Goal: Use online tool/utility: Utilize a website feature to perform a specific function

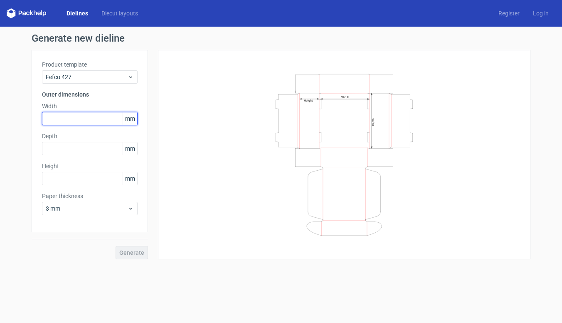
click at [85, 121] on input "text" at bounding box center [90, 118] width 96 height 13
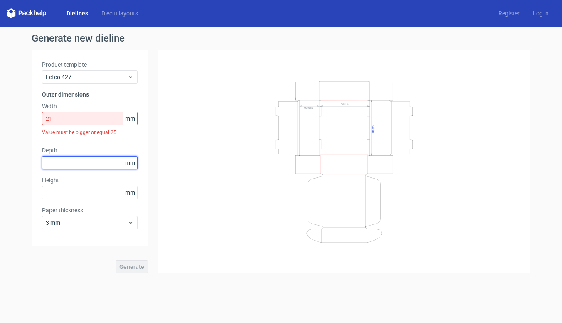
click at [78, 146] on div "Depth mm" at bounding box center [90, 157] width 96 height 23
click at [75, 119] on input "21" at bounding box center [90, 118] width 96 height 13
type input "210"
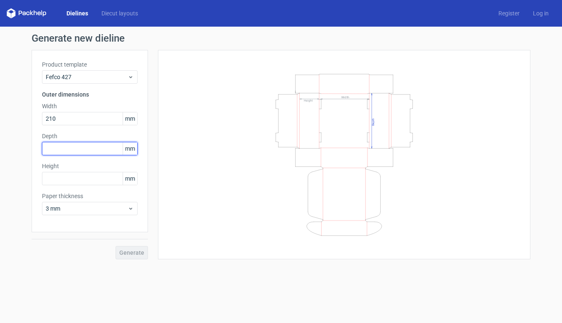
click at [62, 148] on input "text" at bounding box center [90, 148] width 96 height 13
type input "8"
type input "95"
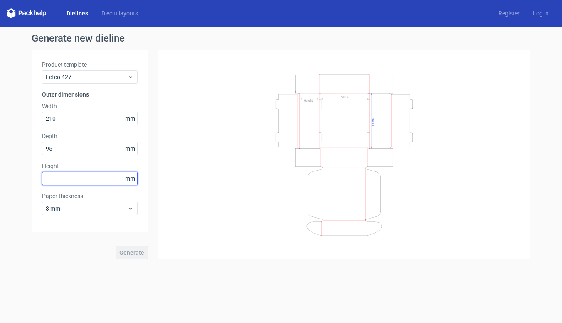
click at [56, 172] on input "text" at bounding box center [90, 178] width 96 height 13
type input "25"
click at [129, 18] on div "Dielines Diecut layouts" at bounding box center [76, 13] width 138 height 10
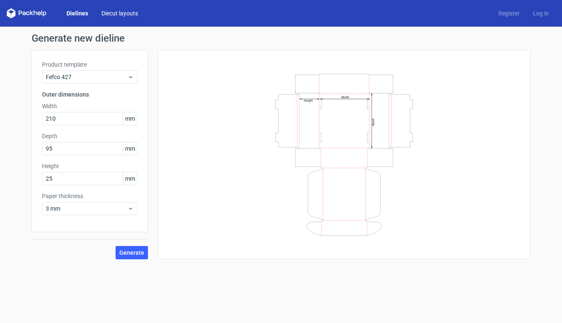
click at [129, 10] on link "Diecut layouts" at bounding box center [120, 13] width 50 height 8
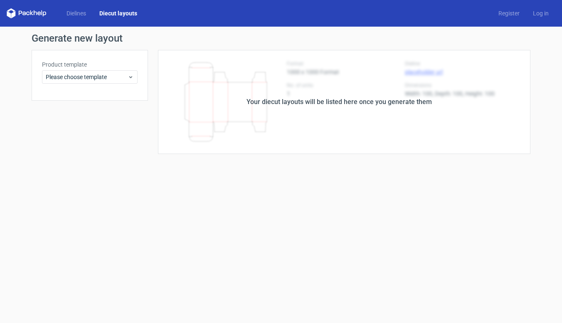
click at [129, 11] on link "Diecut layouts" at bounding box center [118, 13] width 51 height 8
click at [125, 70] on div "Product template Please choose template" at bounding box center [90, 71] width 96 height 23
click at [121, 79] on span "Please choose template" at bounding box center [87, 77] width 82 height 8
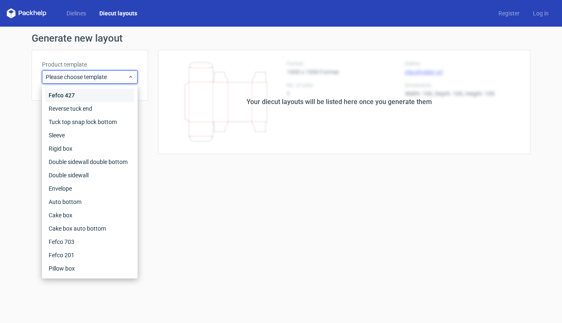
click at [57, 93] on div "Fefco 427" at bounding box center [89, 95] width 89 height 13
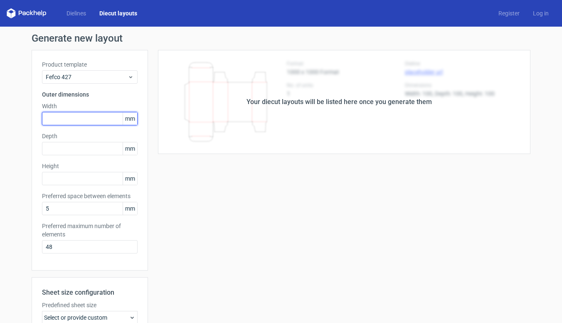
click at [75, 121] on input "text" at bounding box center [90, 118] width 96 height 13
type input "210"
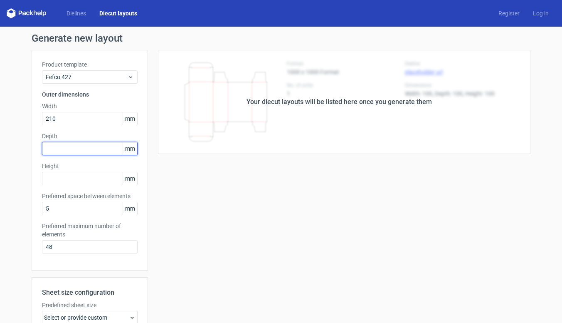
click at [84, 145] on input "text" at bounding box center [90, 148] width 96 height 13
type input "95"
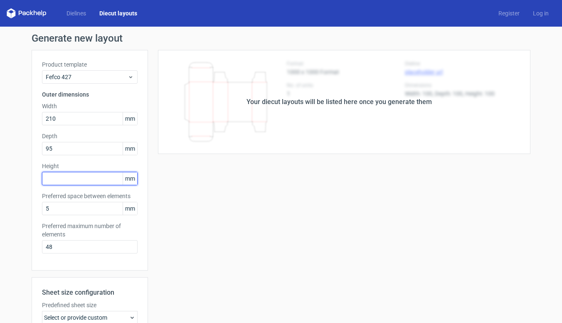
click at [68, 180] on input "text" at bounding box center [90, 178] width 96 height 13
type input "25"
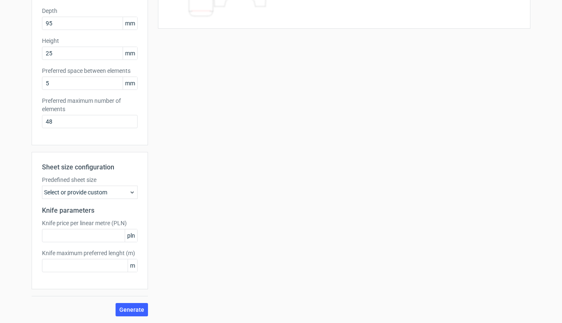
click at [99, 188] on div "Select or provide custom" at bounding box center [90, 191] width 96 height 13
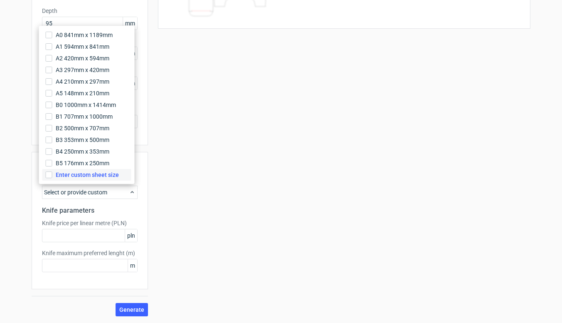
click at [84, 174] on span "Enter custom sheet size" at bounding box center [87, 174] width 63 height 8
click at [52, 174] on input "Enter custom sheet size" at bounding box center [49, 174] width 7 height 7
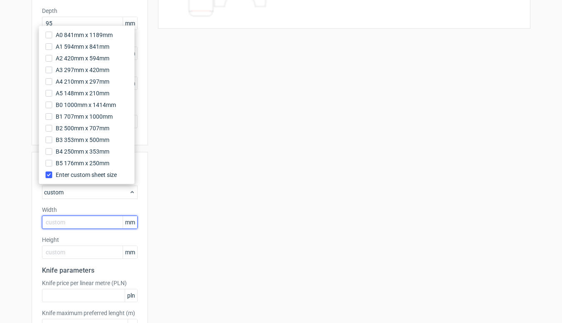
click at [65, 226] on input "text" at bounding box center [90, 221] width 96 height 13
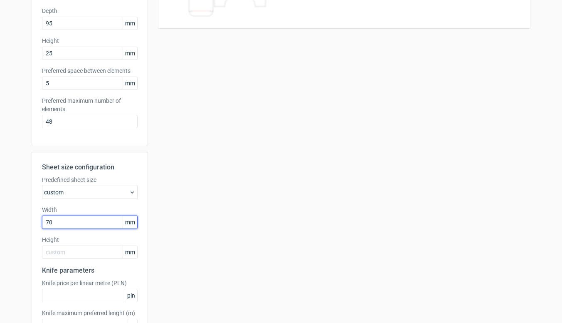
type input "700"
click at [67, 259] on div "Sheet size configuration Predefined sheet size custom Width 700 mm Height mm Kn…" at bounding box center [90, 250] width 116 height 197
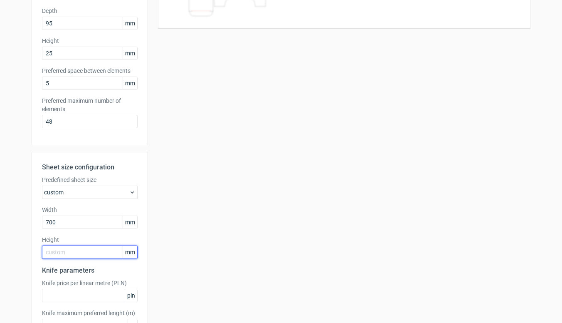
click at [67, 256] on input "text" at bounding box center [90, 251] width 96 height 13
type input "500"
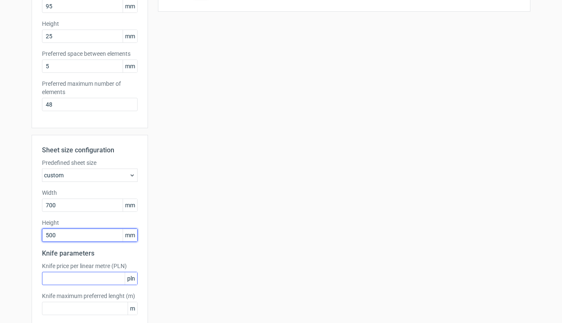
scroll to position [185, 0]
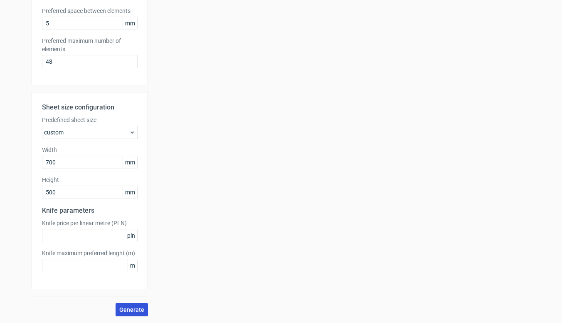
click at [127, 309] on span "Generate" at bounding box center [131, 309] width 25 height 6
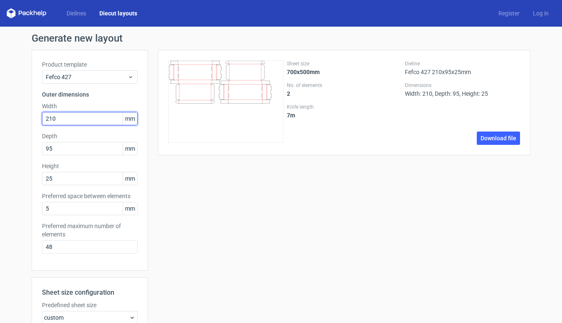
drag, startPoint x: 68, startPoint y: 119, endPoint x: 26, endPoint y: 118, distance: 42.4
click at [26, 118] on div "Generate new layout Product template Fefco 427 Outer dimensions Width 210 mm De…" at bounding box center [281, 267] width 562 height 481
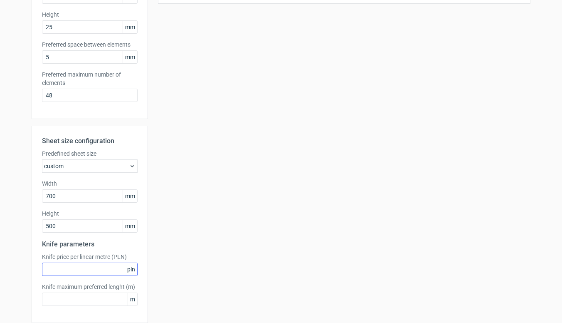
scroll to position [185, 0]
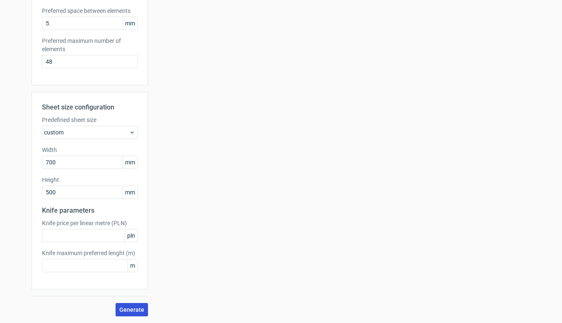
click at [128, 310] on span "Generate" at bounding box center [131, 309] width 25 height 6
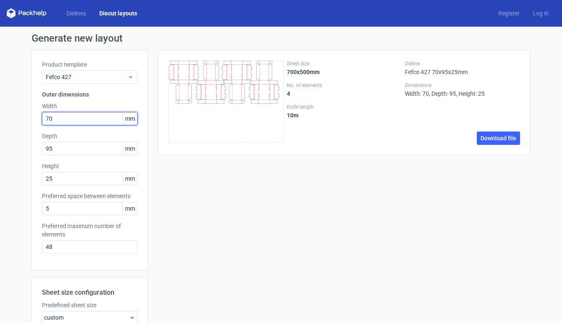
drag, startPoint x: 65, startPoint y: 120, endPoint x: 27, endPoint y: 116, distance: 38.4
click at [27, 116] on div "Generate new layout Product template Fefco 427 Outer dimensions Width 70 mm Dep…" at bounding box center [281, 267] width 562 height 481
type input "210"
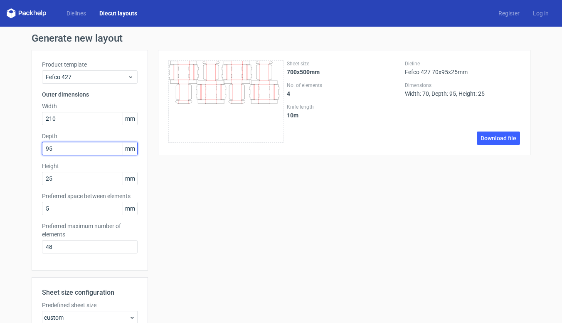
drag, startPoint x: 57, startPoint y: 150, endPoint x: 28, endPoint y: 146, distance: 29.8
click at [28, 146] on div "Generate new layout Product template Fefco 427 Outer dimensions Width 210 mm De…" at bounding box center [281, 267] width 562 height 481
type input "210"
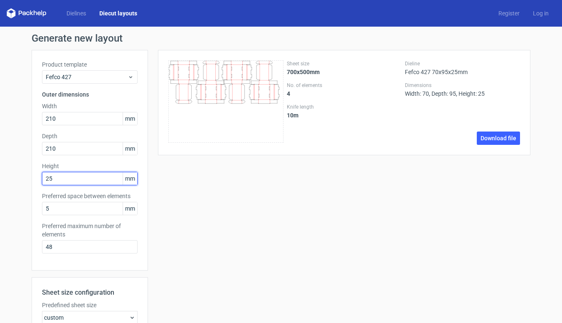
drag, startPoint x: 52, startPoint y: 179, endPoint x: 32, endPoint y: 180, distance: 19.1
click at [32, 180] on div "Product template Fefco 427 Outer dimensions Width 210 mm Depth 210 mm Height 25…" at bounding box center [90, 160] width 116 height 220
type input "100"
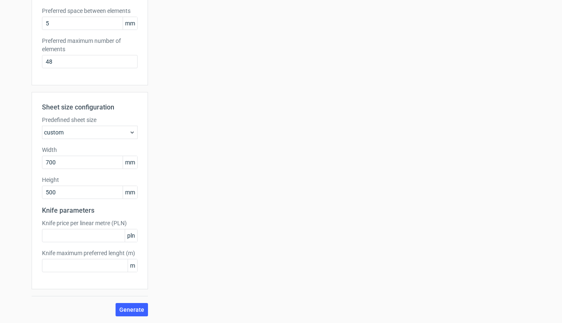
click at [129, 132] on icon at bounding box center [132, 132] width 7 height 7
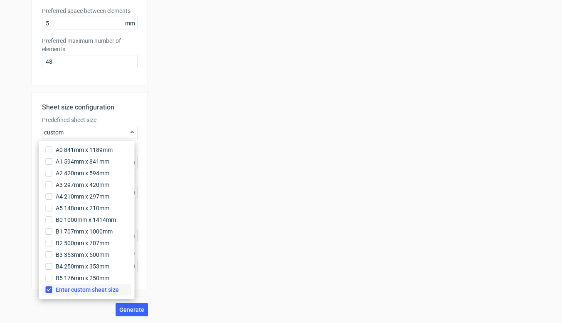
click at [49, 288] on input "Enter custom sheet size" at bounding box center [49, 289] width 7 height 7
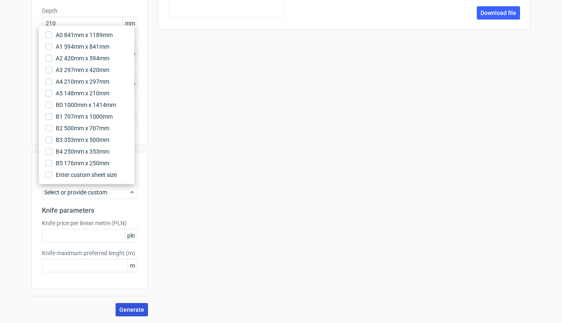
click at [138, 310] on span "Generate" at bounding box center [131, 309] width 25 height 6
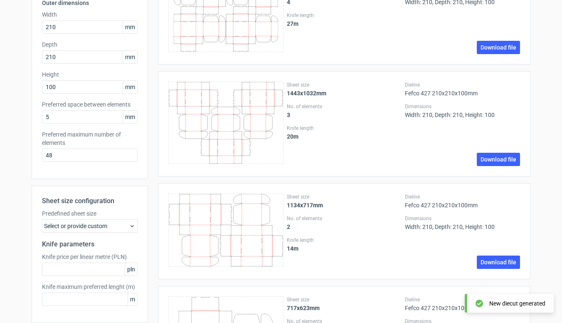
scroll to position [174, 0]
